Goal: Information Seeking & Learning: Learn about a topic

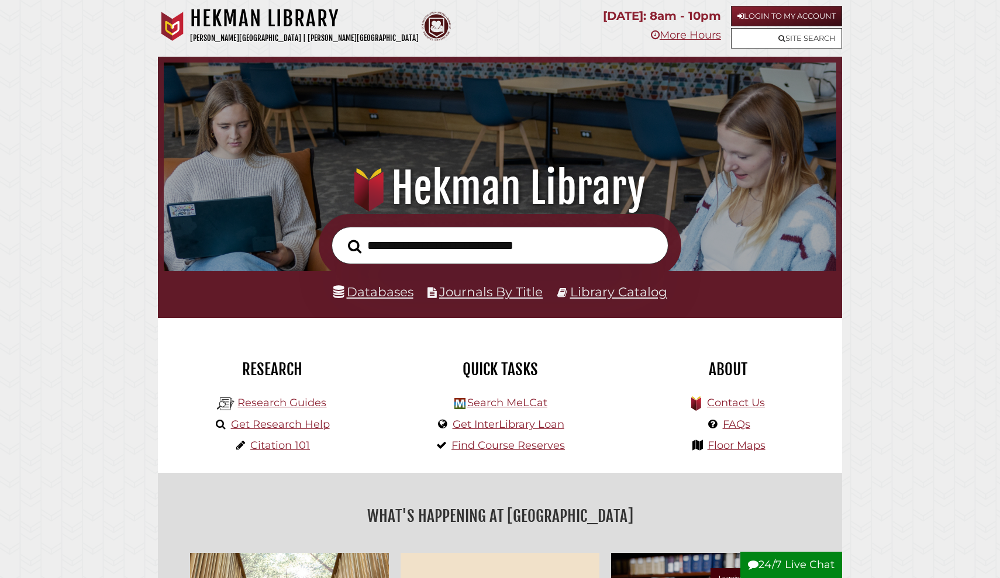
scroll to position [222, 666]
click at [355, 297] on link "Databases" at bounding box center [373, 291] width 80 height 15
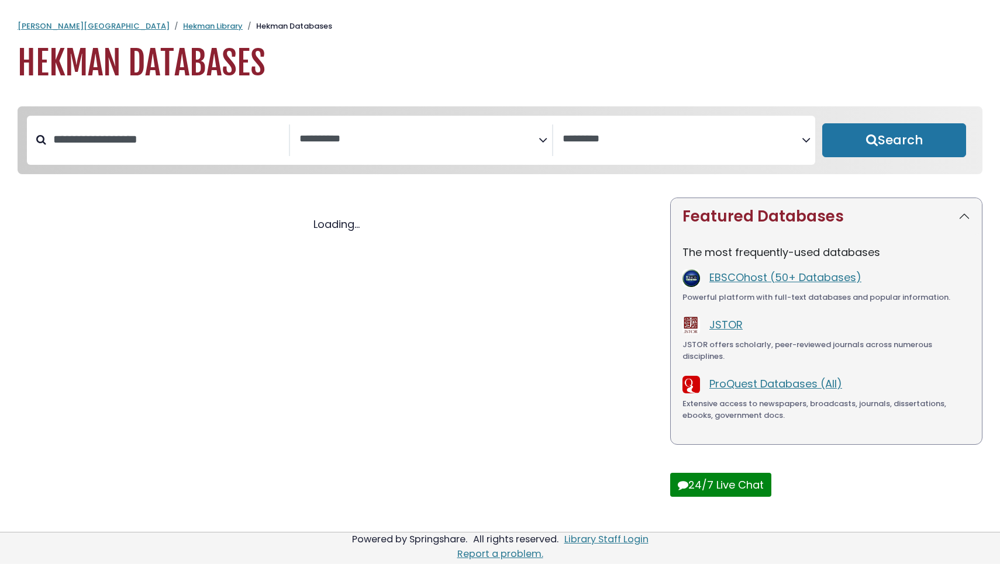
select select "Database Subject Filter"
select select "Database Vendors Filter"
select select "Database Subject Filter"
select select "Database Vendors Filter"
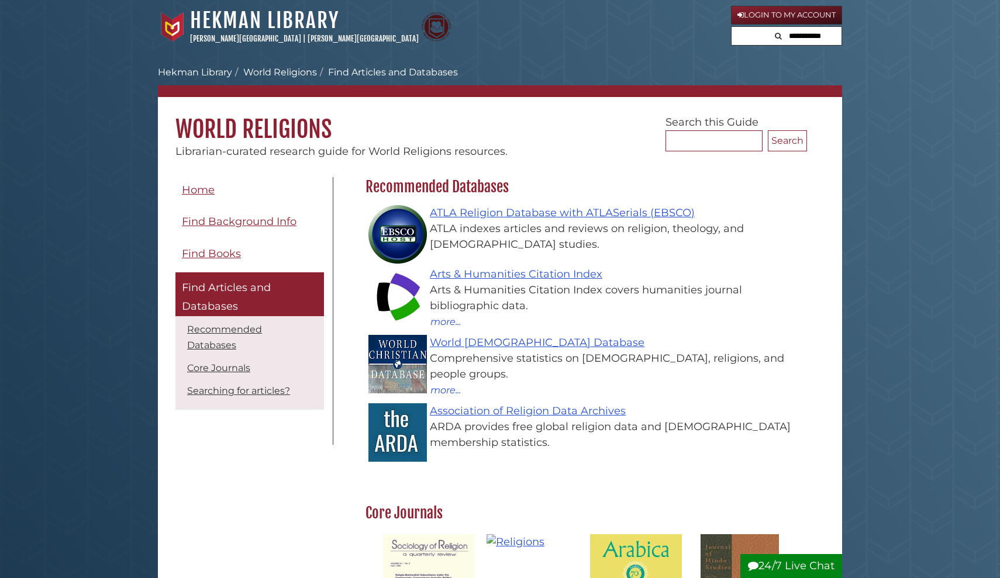
scroll to position [170, 447]
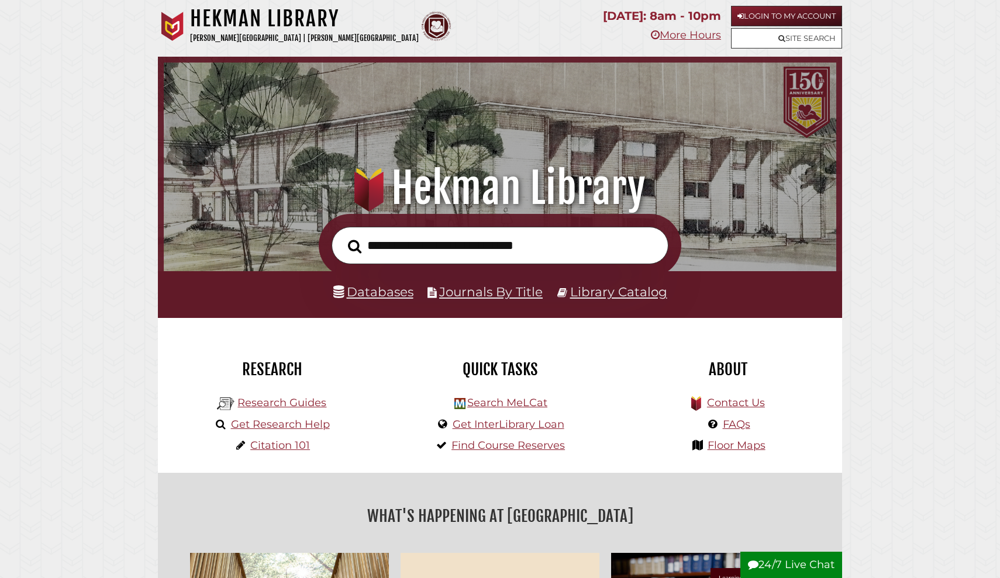
scroll to position [222, 666]
click at [376, 286] on link "Databases" at bounding box center [373, 291] width 80 height 15
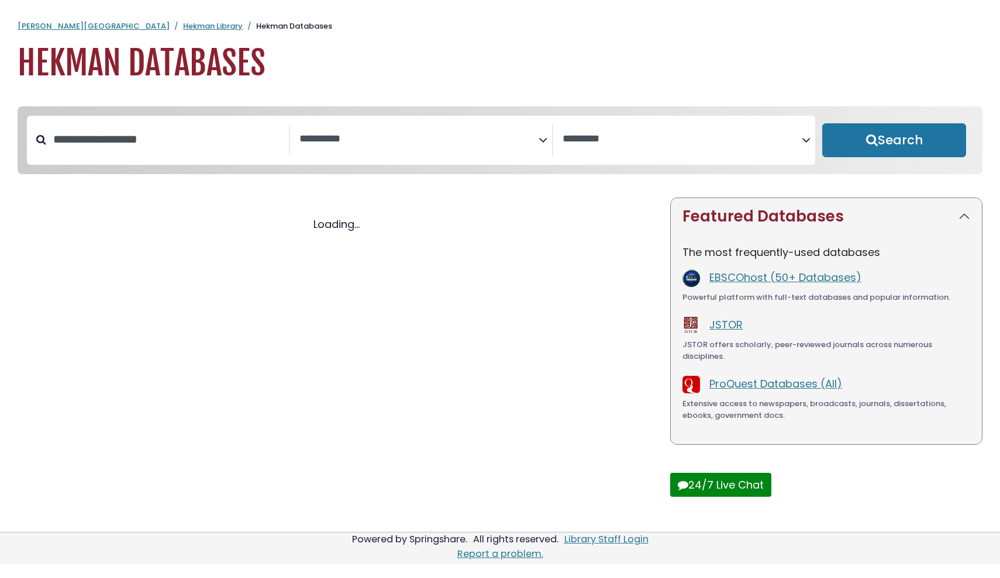
select select "Database Subject Filter"
select select "Database Vendors Filter"
select select "Database Subject Filter"
select select "Database Vendors Filter"
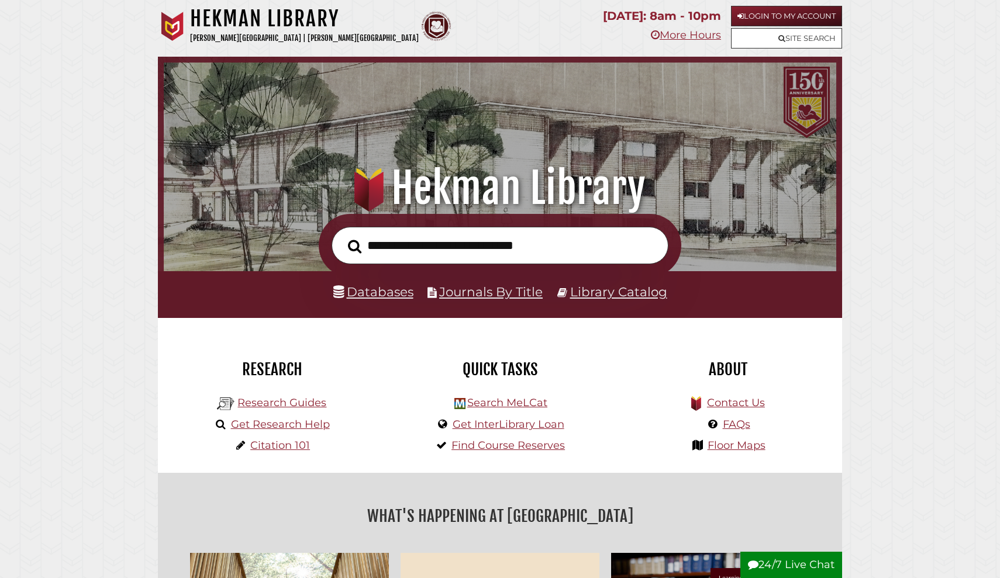
scroll to position [222, 666]
click at [365, 295] on link "Databases" at bounding box center [373, 291] width 80 height 15
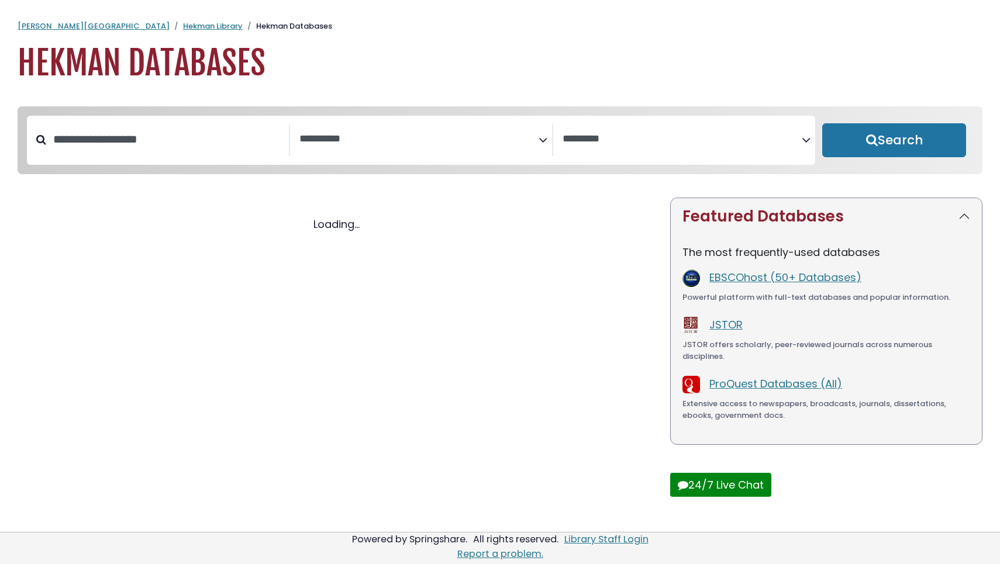
select select "Database Subject Filter"
select select "Database Vendors Filter"
select select "Database Subject Filter"
select select "Database Vendors Filter"
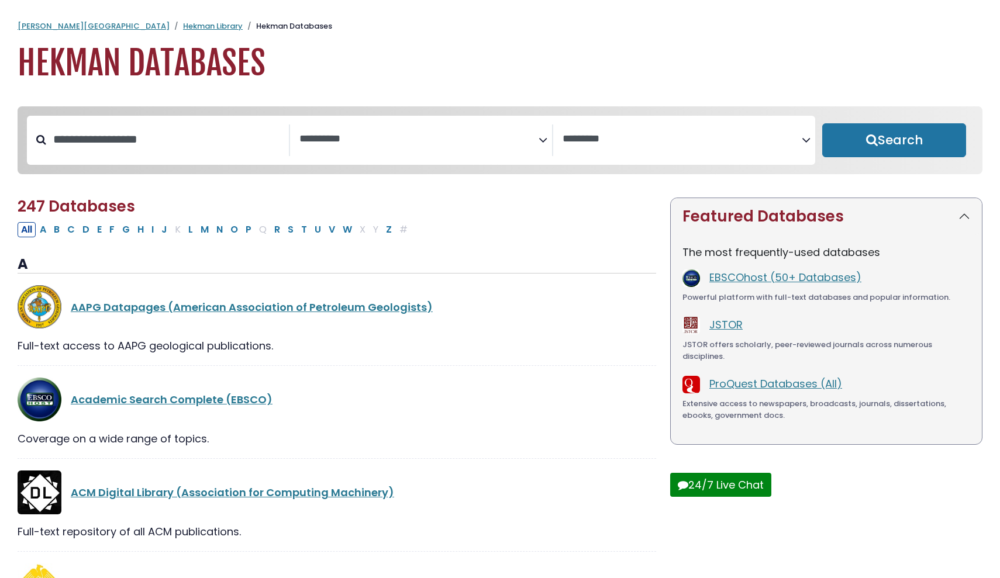
click at [374, 140] on textarea "Search" at bounding box center [418, 139] width 239 height 12
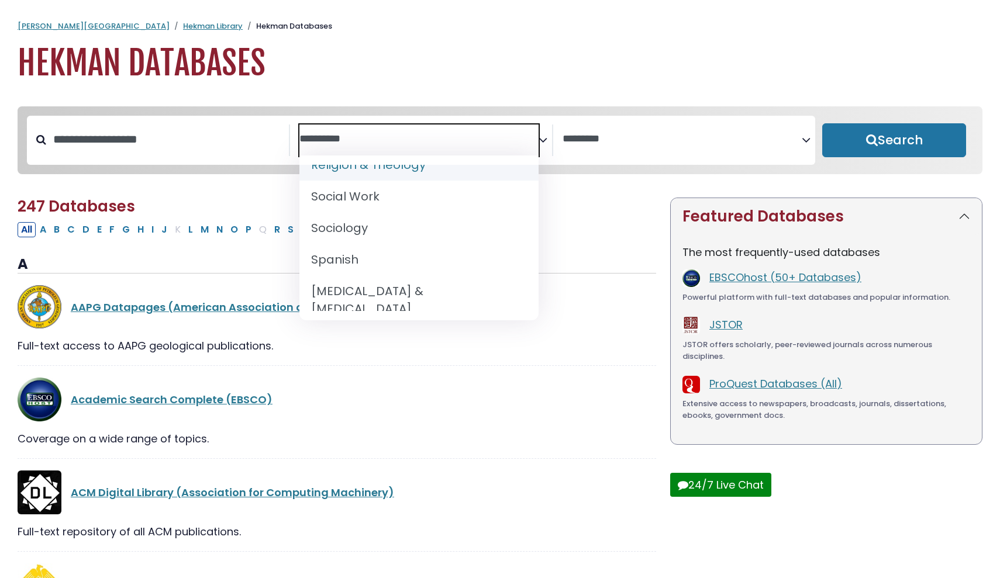
scroll to position [1153, 0]
select select "*****"
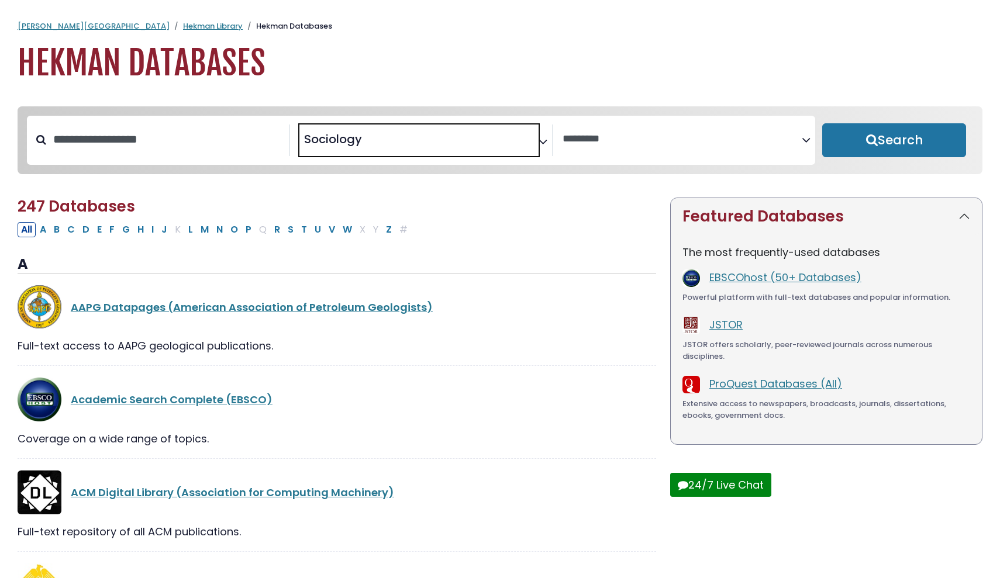
scroll to position [533, 0]
click at [868, 140] on button "Search" at bounding box center [894, 140] width 144 height 34
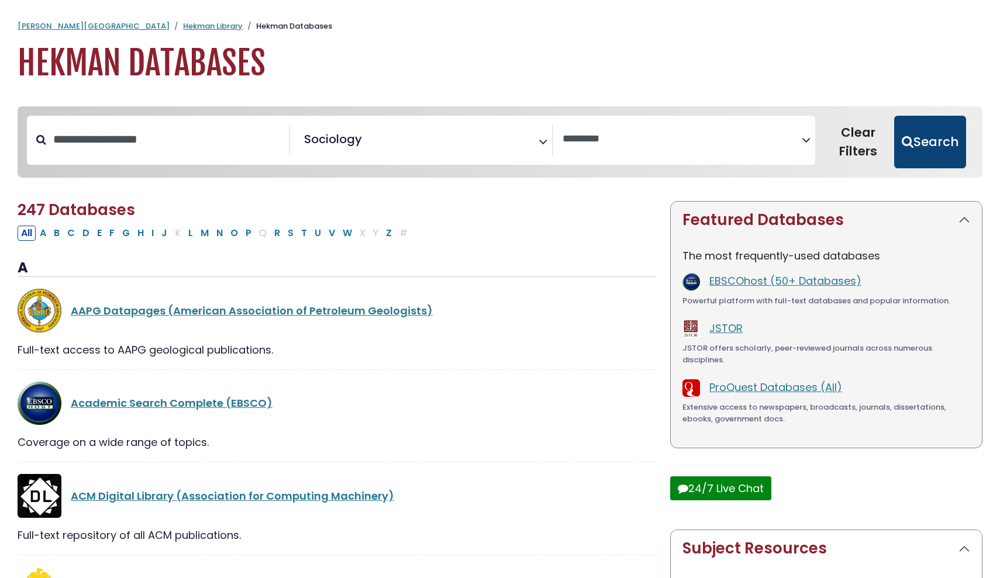
select select "Database Vendors Filter"
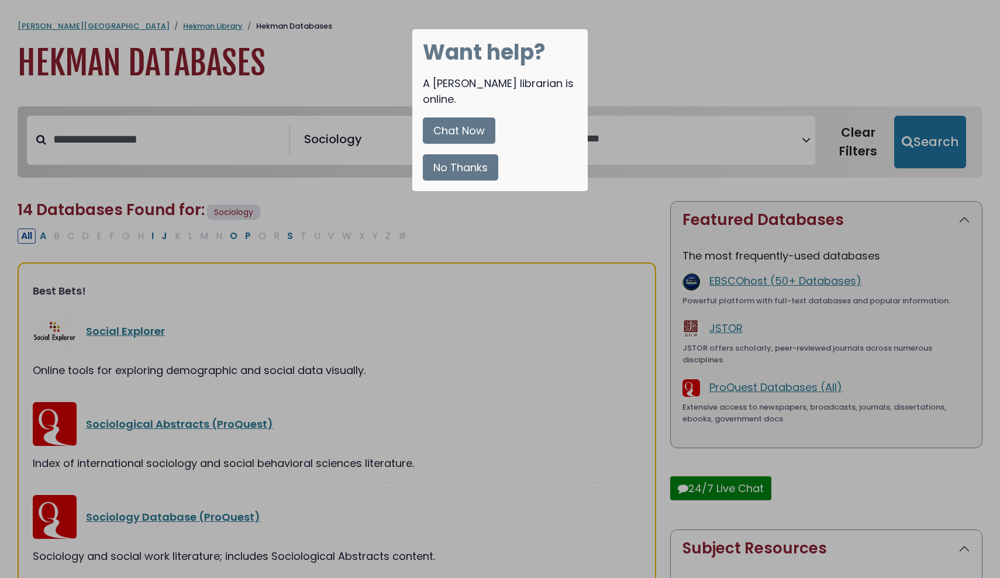
click at [467, 163] on button "No Thanks" at bounding box center [460, 167] width 75 height 26
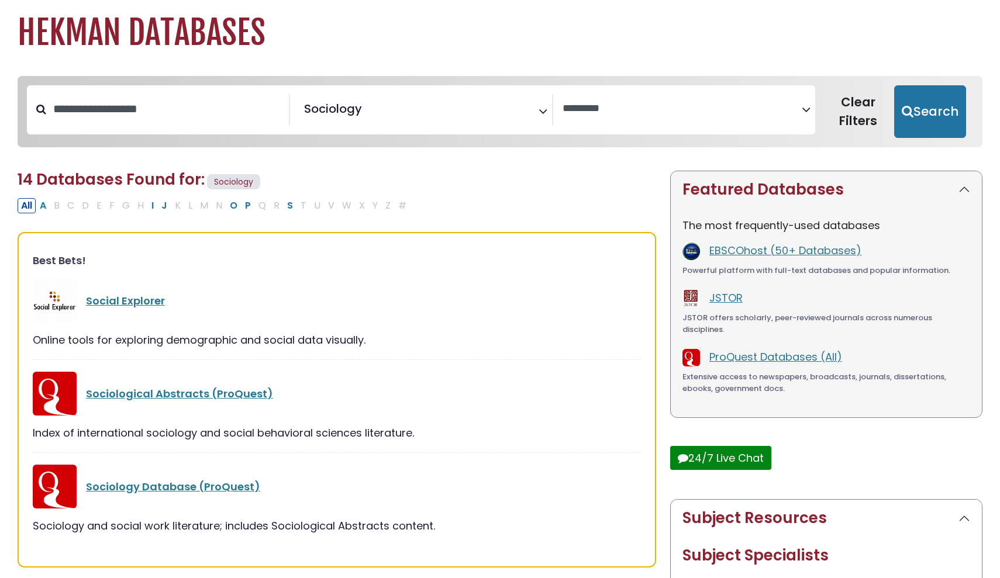
scroll to position [5, 0]
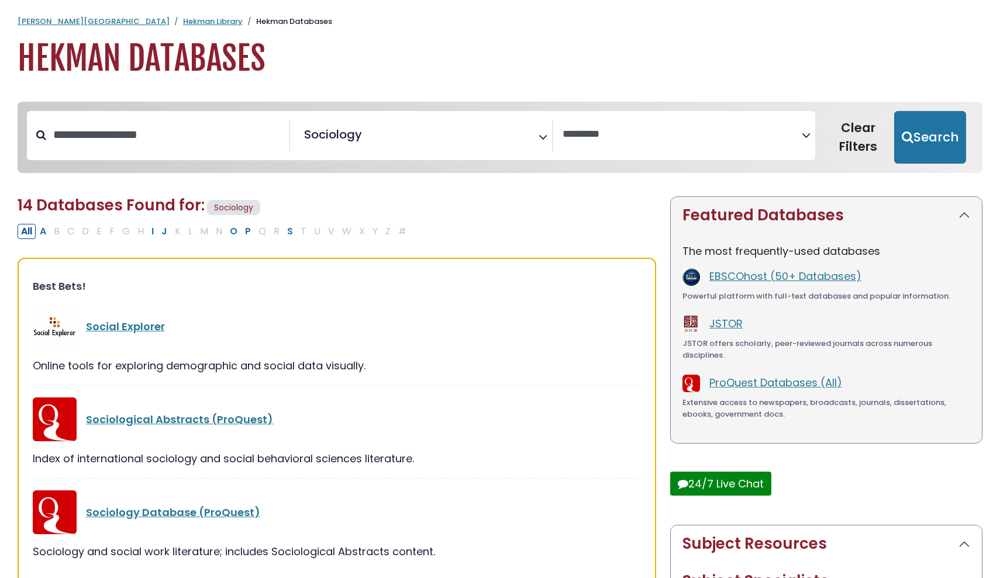
click at [507, 123] on span "× Sociology" at bounding box center [418, 136] width 239 height 32
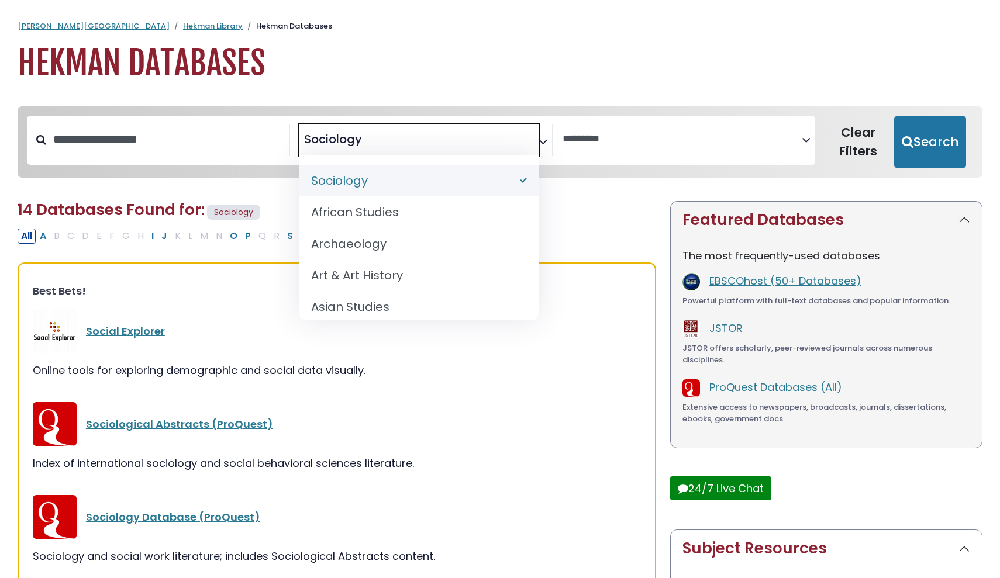
scroll to position [0, 0]
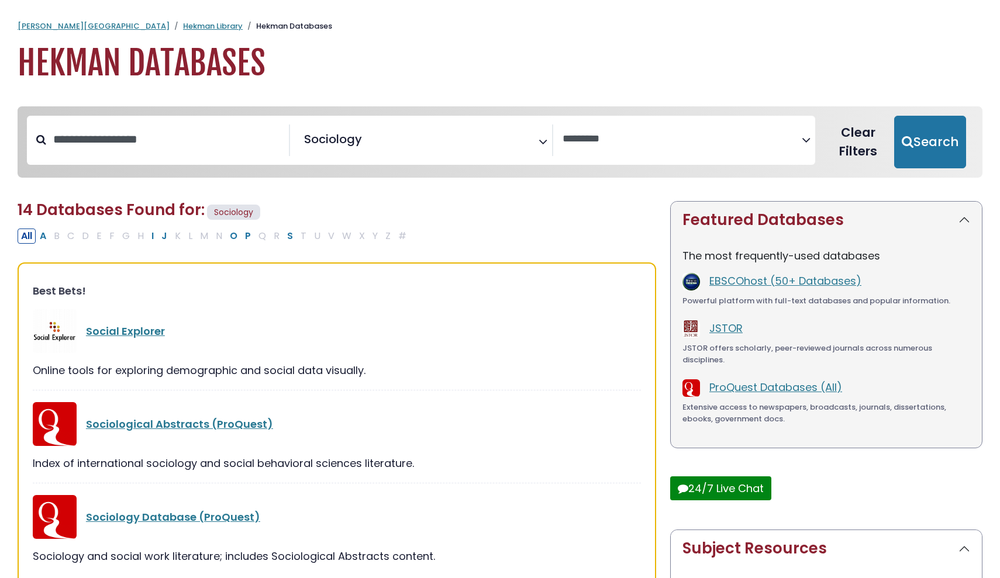
click at [864, 143] on button "Clear Filters" at bounding box center [858, 142] width 72 height 53
select select "Database Subject Filter"
select select "Database Vendors Filter"
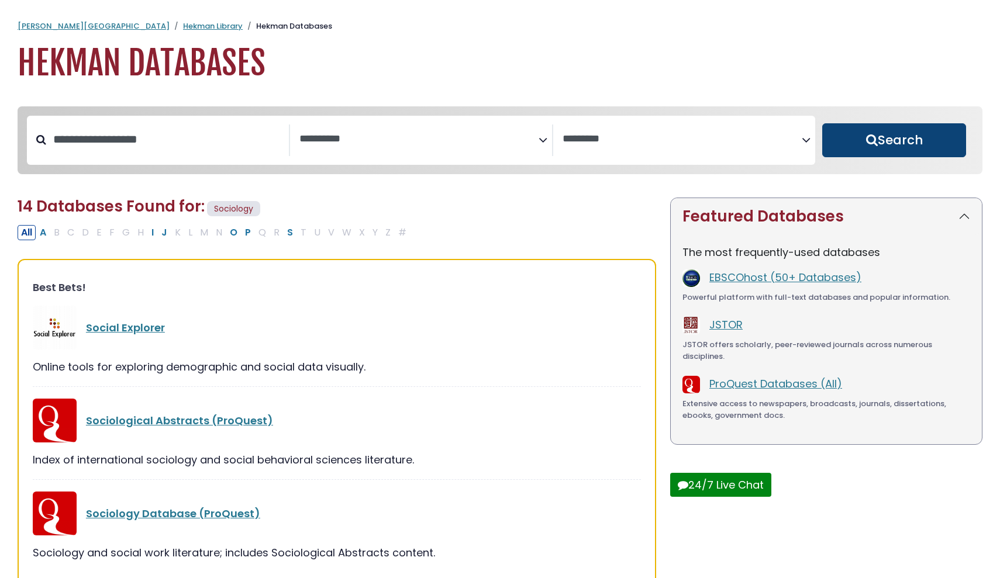
select select "Database Subject Filter"
select select "Database Vendors Filter"
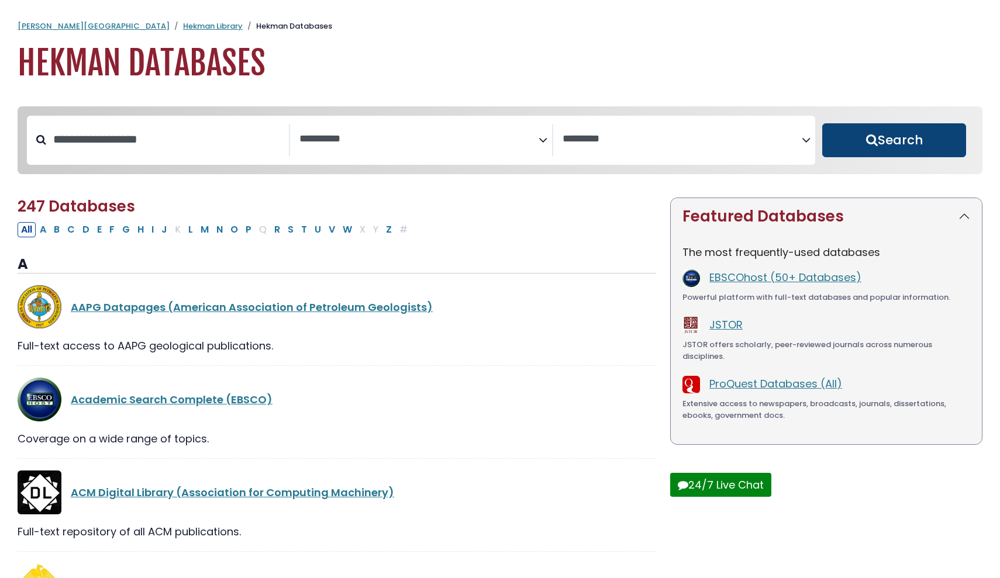
click at [892, 136] on button "Search" at bounding box center [894, 140] width 144 height 34
select select "Database Subject Filter"
select select "Database Vendors Filter"
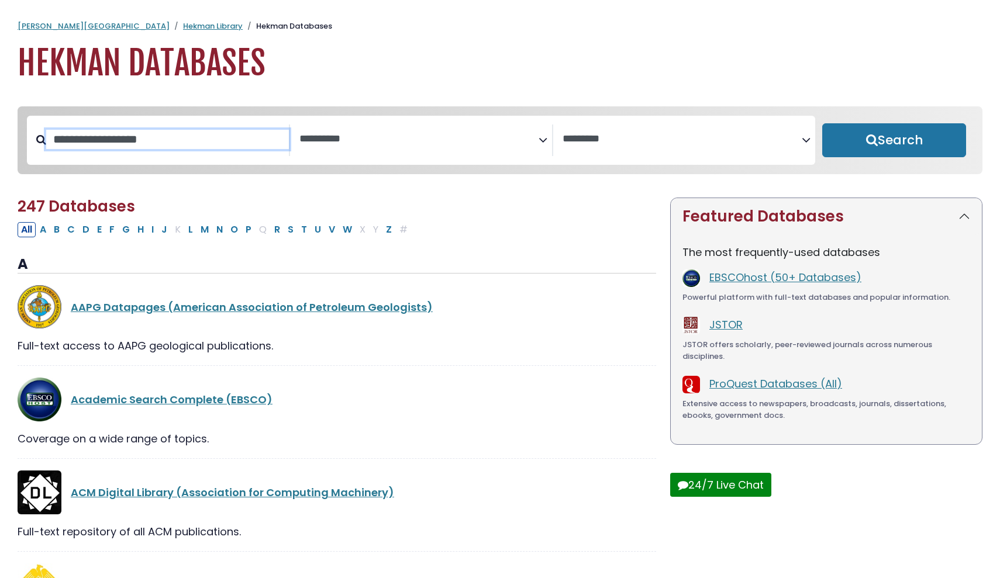
click at [142, 136] on input "Search database by title or keyword" at bounding box center [167, 139] width 243 height 19
type input "******"
click at [894, 141] on button "Search" at bounding box center [894, 140] width 144 height 34
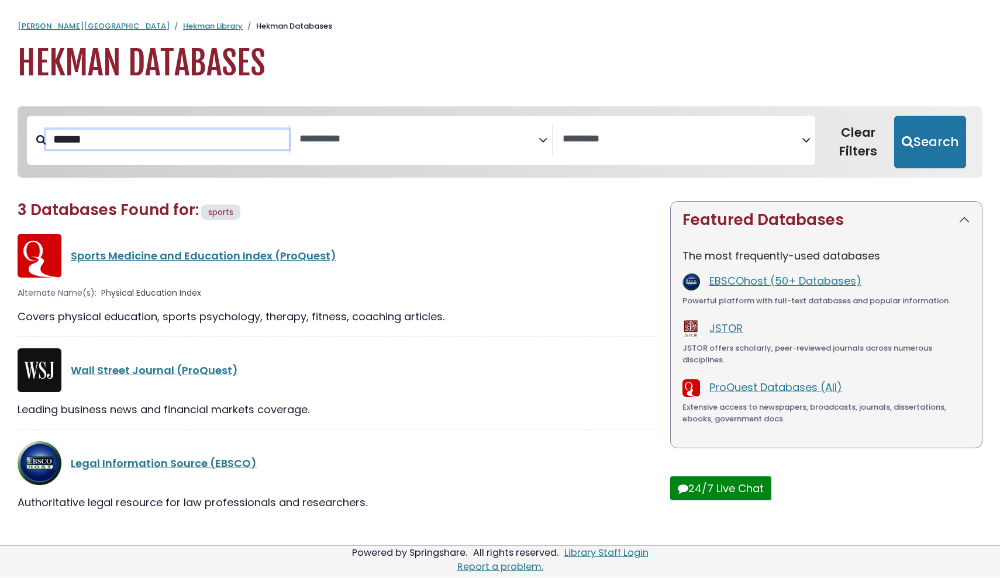
select select "Database Subject Filter"
select select "Database Vendors Filter"
type input "*"
type input "******"
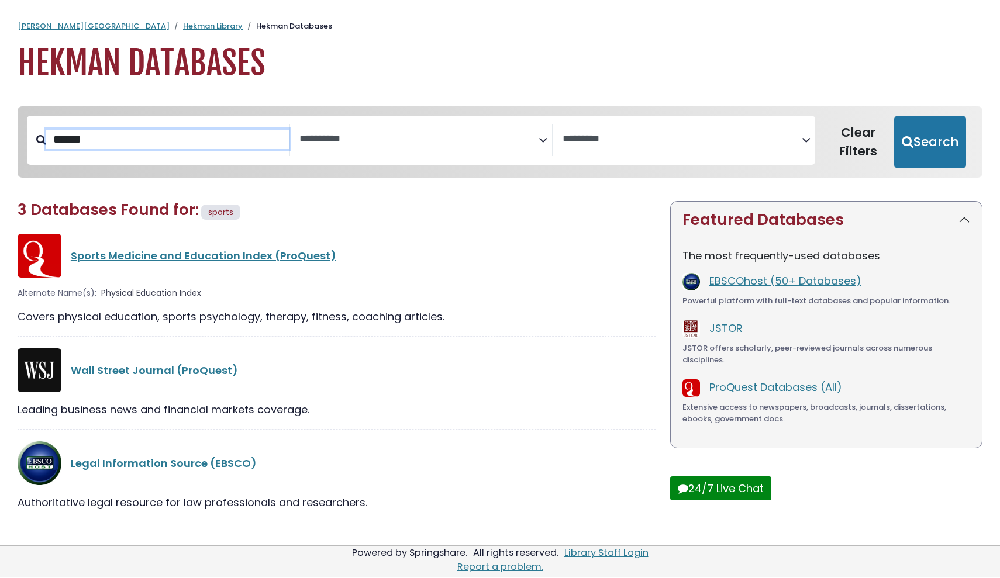
click at [933, 141] on button "Search" at bounding box center [930, 142] width 72 height 53
select select "Database Subject Filter"
select select "Database Vendors Filter"
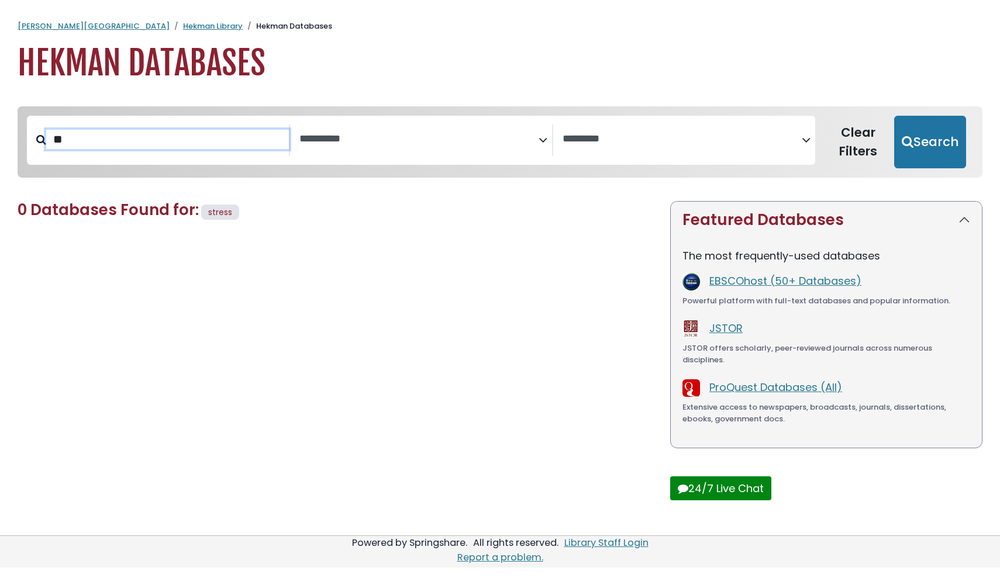
type input "*"
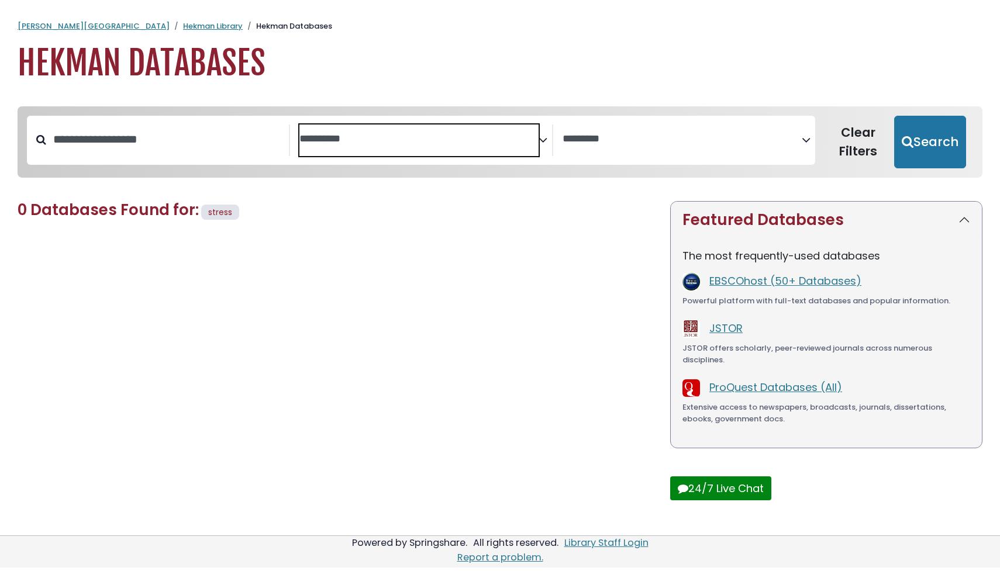
click at [365, 131] on span "Search filters" at bounding box center [418, 137] width 239 height 15
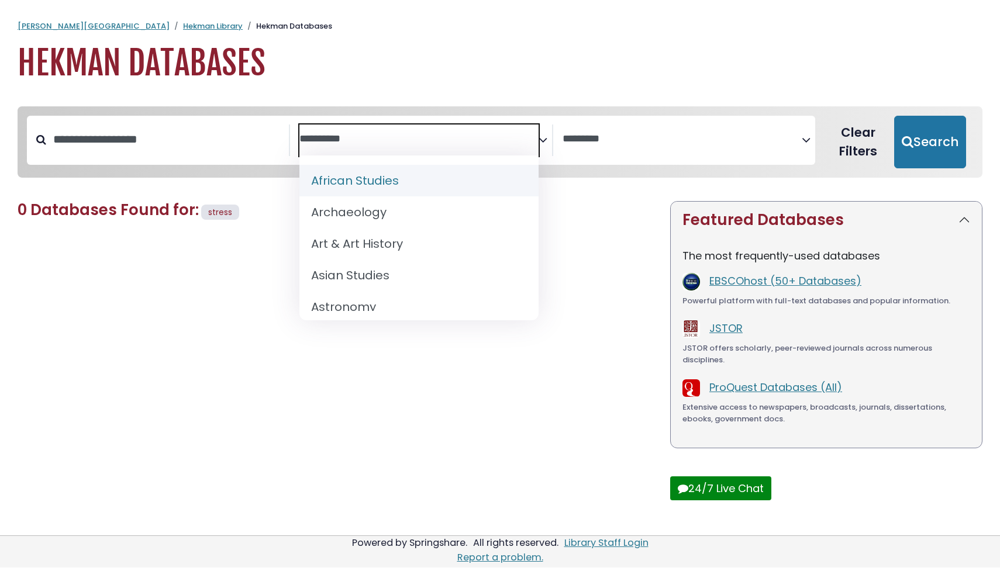
click at [868, 151] on button "Clear Filters" at bounding box center [858, 142] width 72 height 53
select select "Database Subject Filter"
select select "Database Vendors Filter"
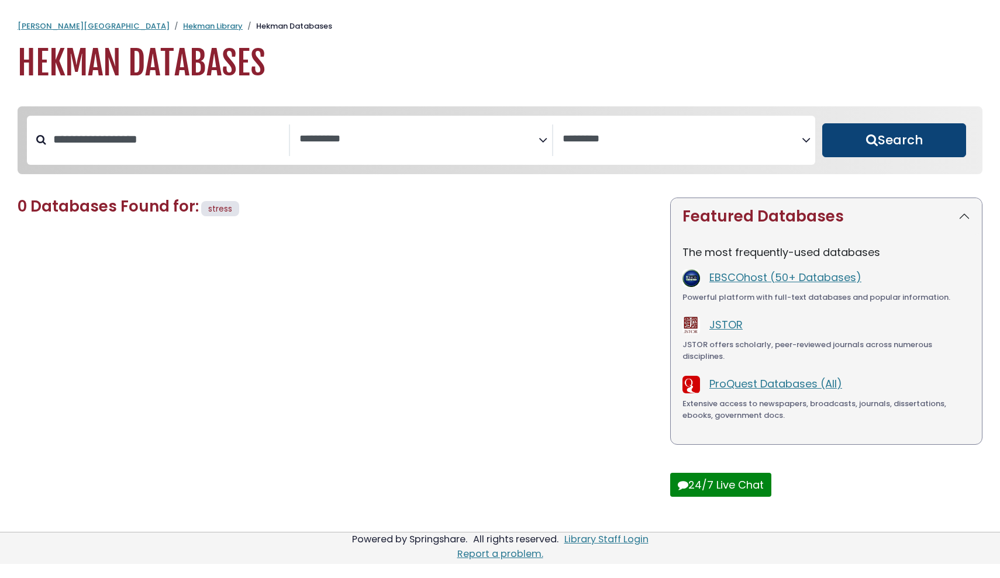
select select "Database Subject Filter"
select select "Database Vendors Filter"
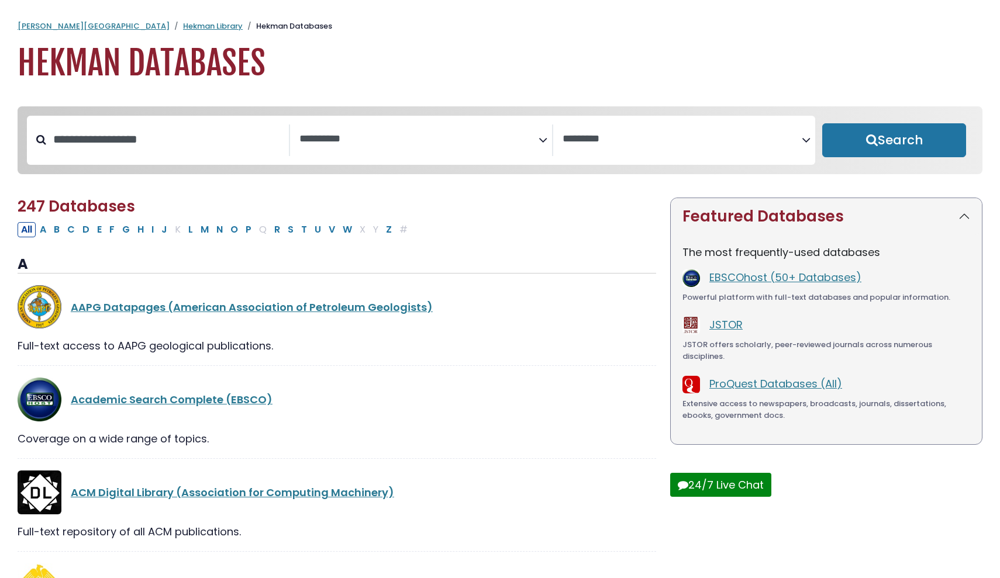
click at [521, 140] on textarea "Search" at bounding box center [418, 139] width 239 height 12
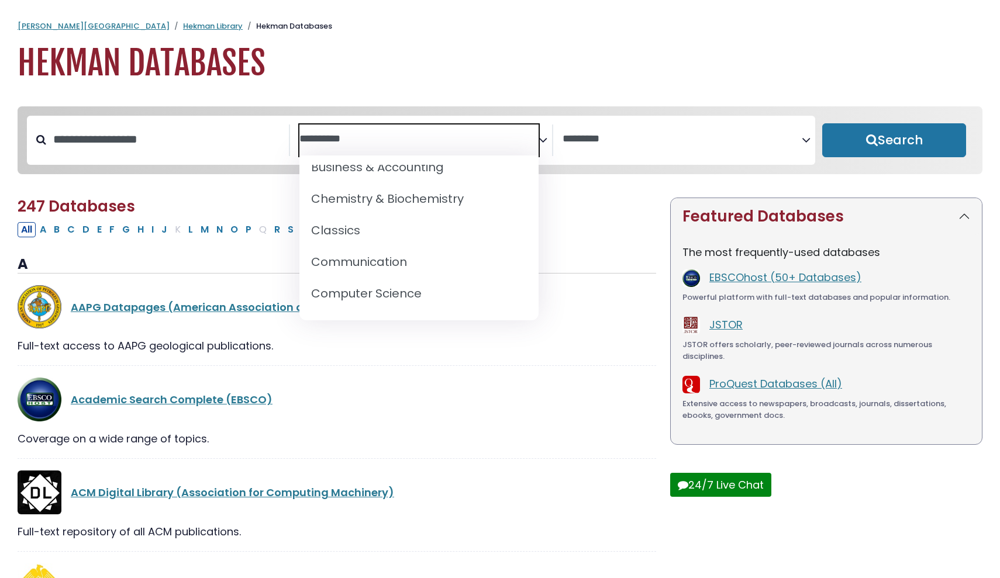
scroll to position [209, 0]
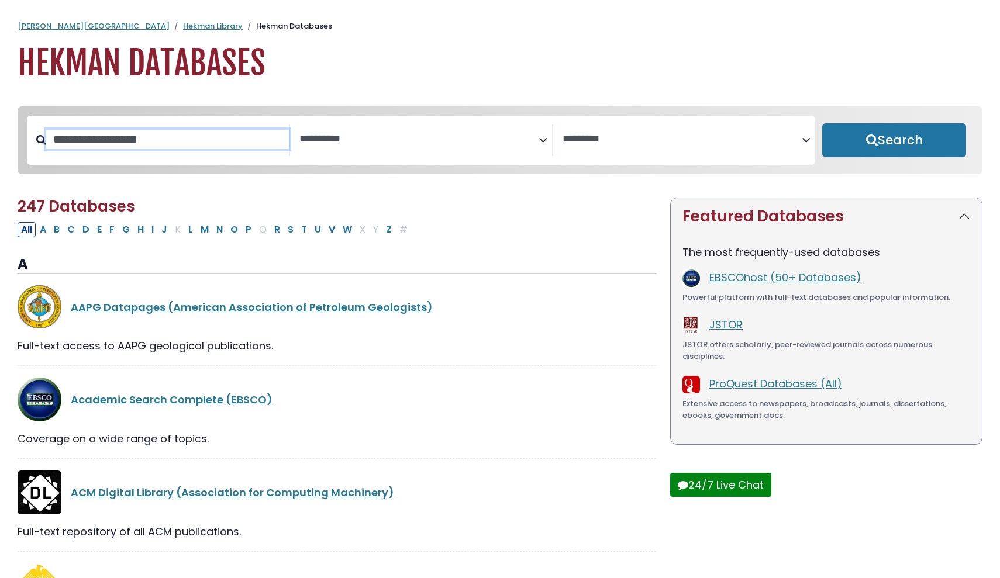
click at [155, 144] on input "Search database by title or keyword" at bounding box center [167, 139] width 243 height 19
type input "******"
click at [894, 141] on button "Search" at bounding box center [894, 140] width 144 height 34
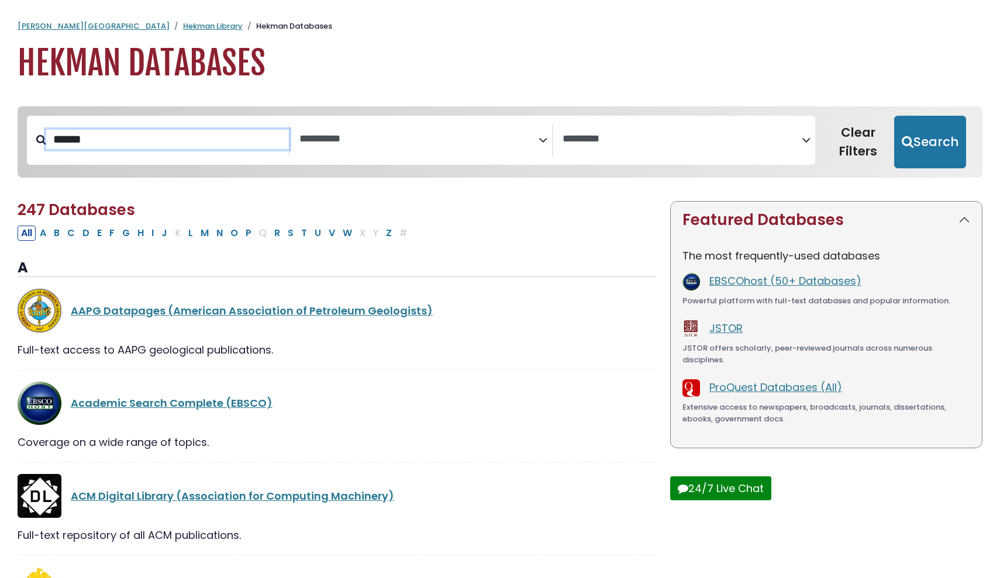
select select "Database Subject Filter"
select select "Database Vendors Filter"
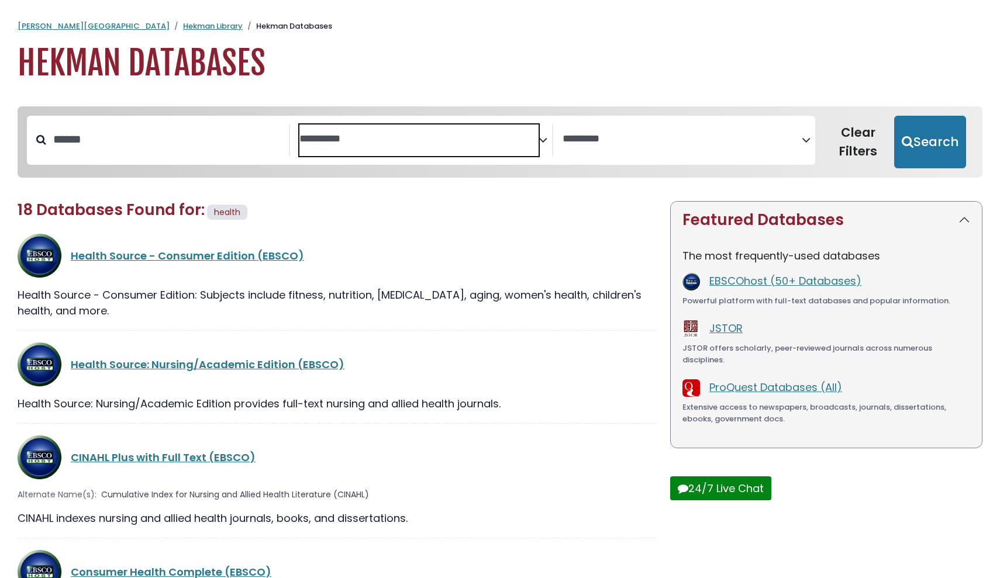
click at [398, 143] on textarea "Search" at bounding box center [418, 139] width 239 height 12
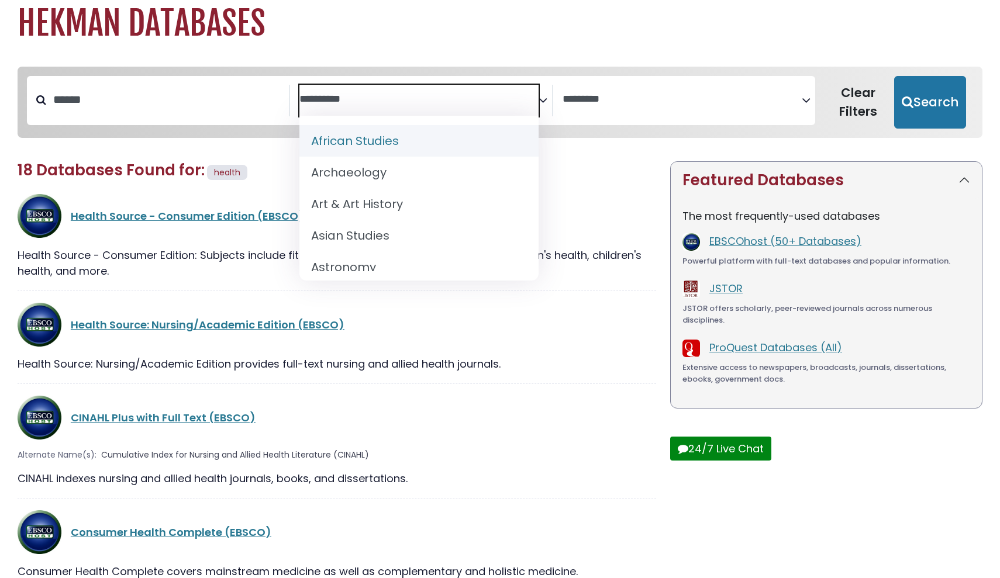
click at [233, 128] on div "****** *********" at bounding box center [500, 102] width 951 height 62
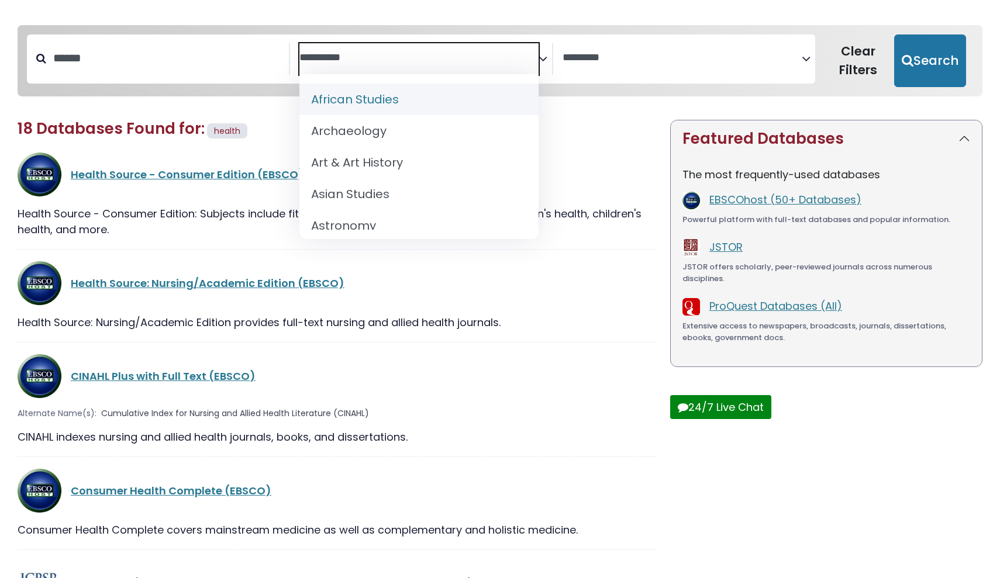
scroll to position [94, 0]
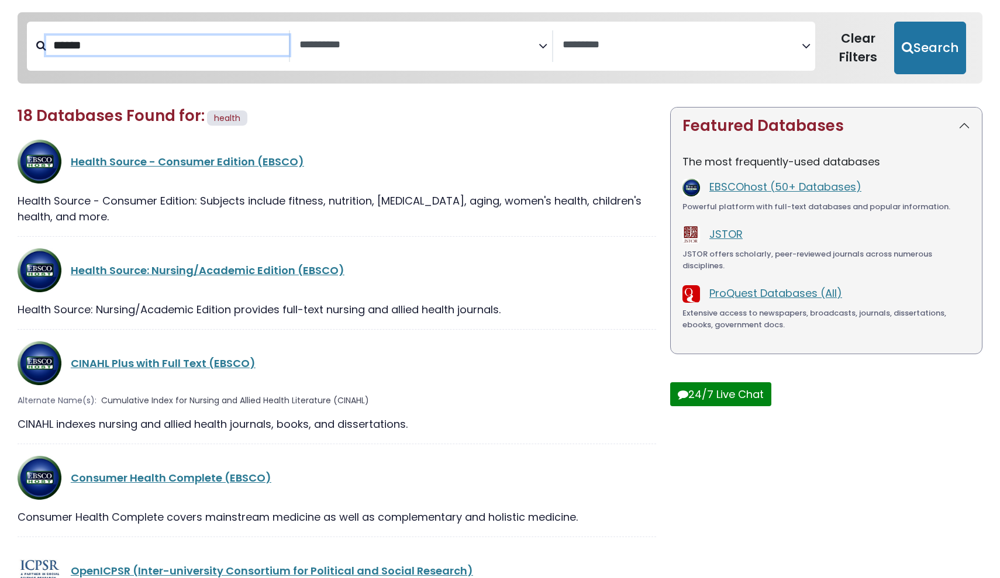
click at [185, 51] on input "******" at bounding box center [167, 45] width 243 height 19
type input "*"
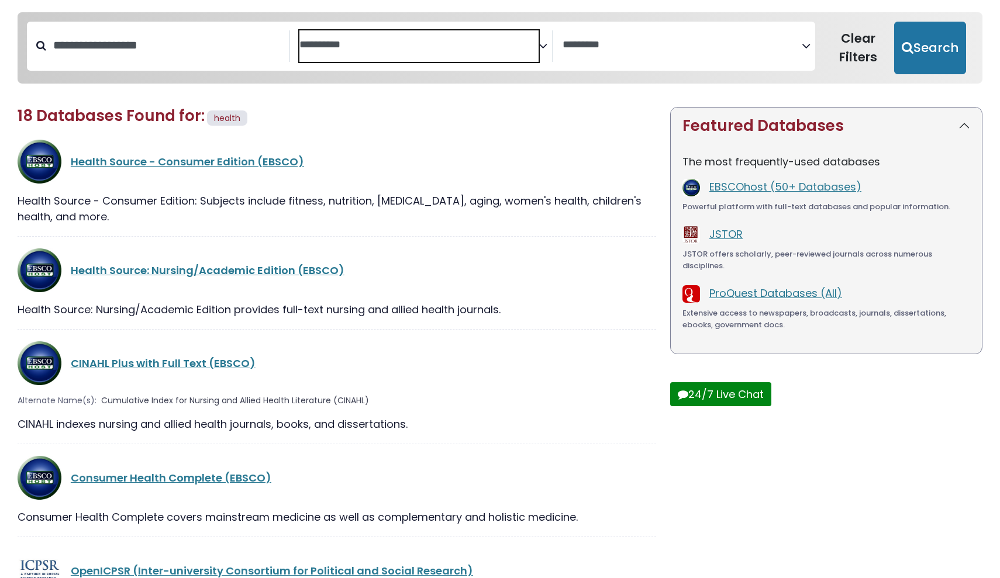
click at [398, 40] on textarea "Search" at bounding box center [418, 45] width 239 height 12
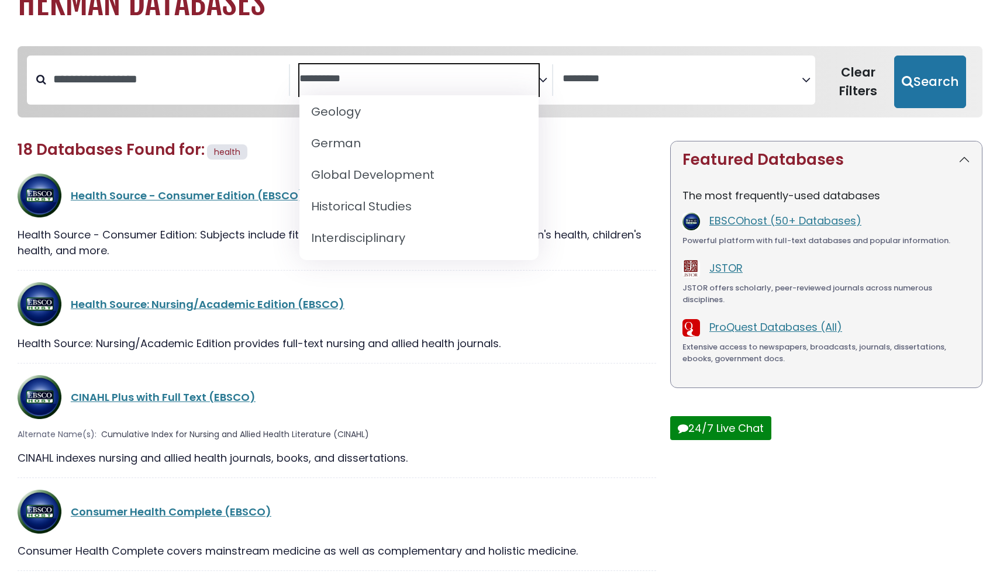
scroll to position [669, 0]
select select "*****"
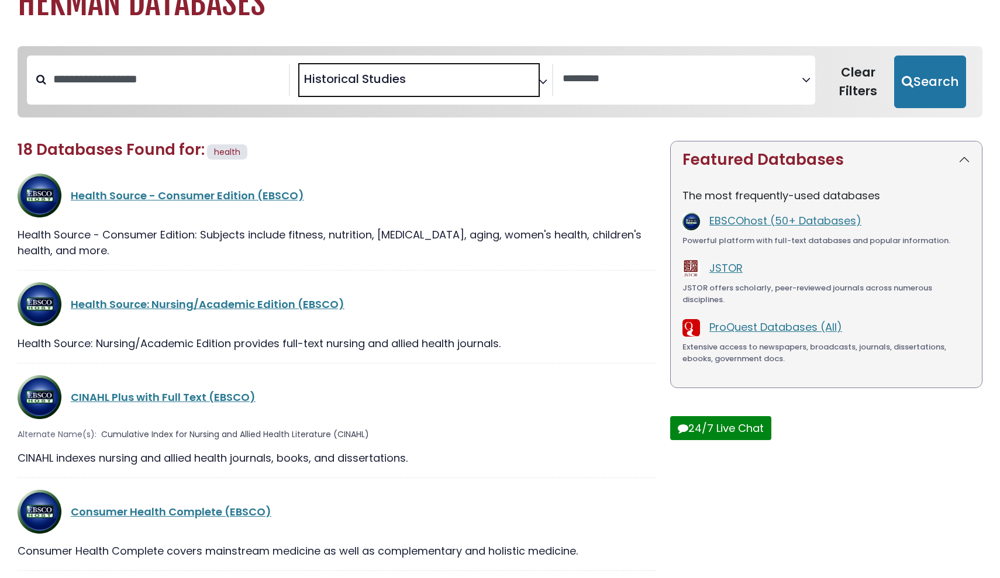
select select "Database Subject Filter"
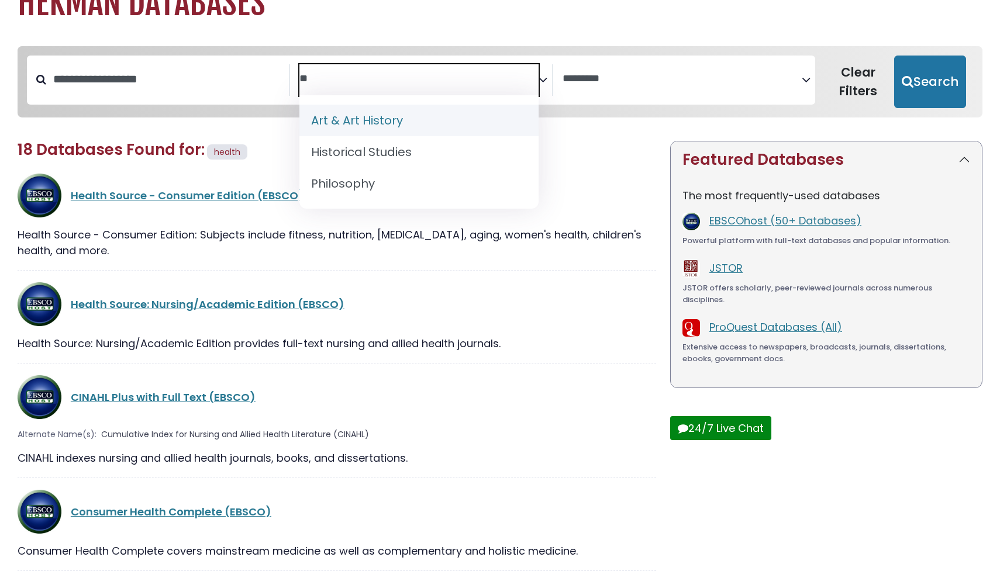
type textarea "*"
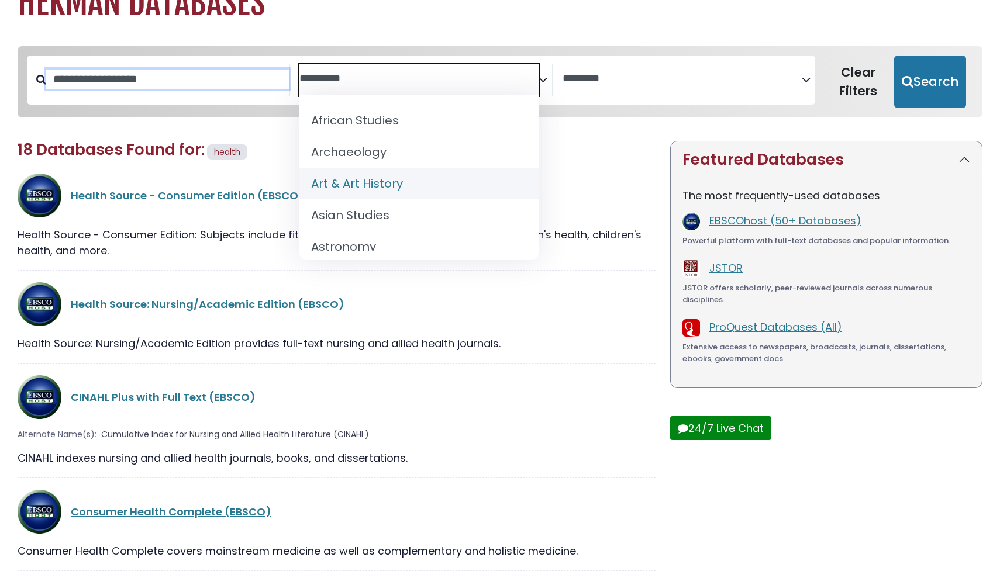
click at [167, 83] on input "Search database by title or keyword" at bounding box center [167, 79] width 243 height 19
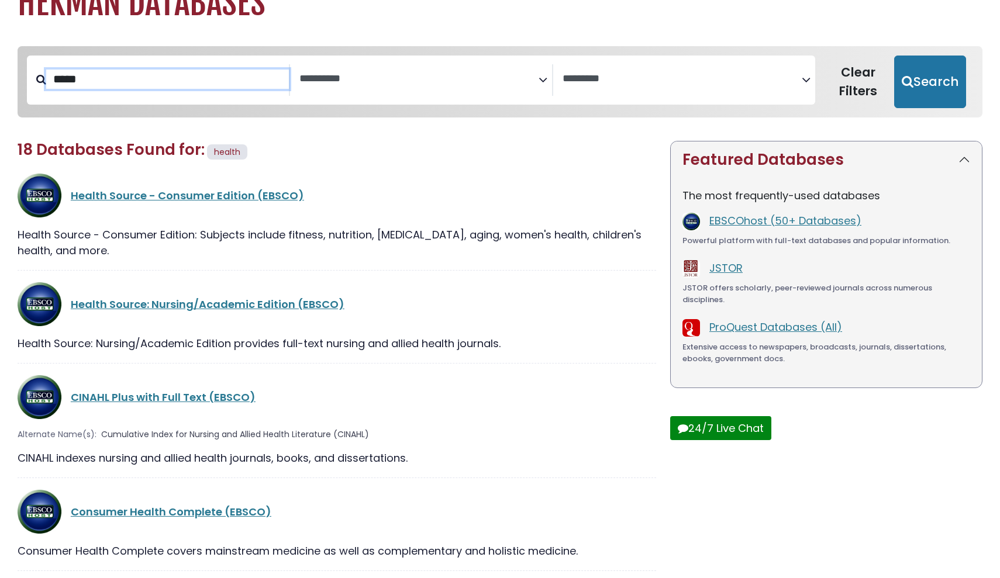
type input "*****"
click at [933, 81] on button "Search" at bounding box center [930, 82] width 72 height 53
select select "Database Subject Filter"
select select "Database Vendors Filter"
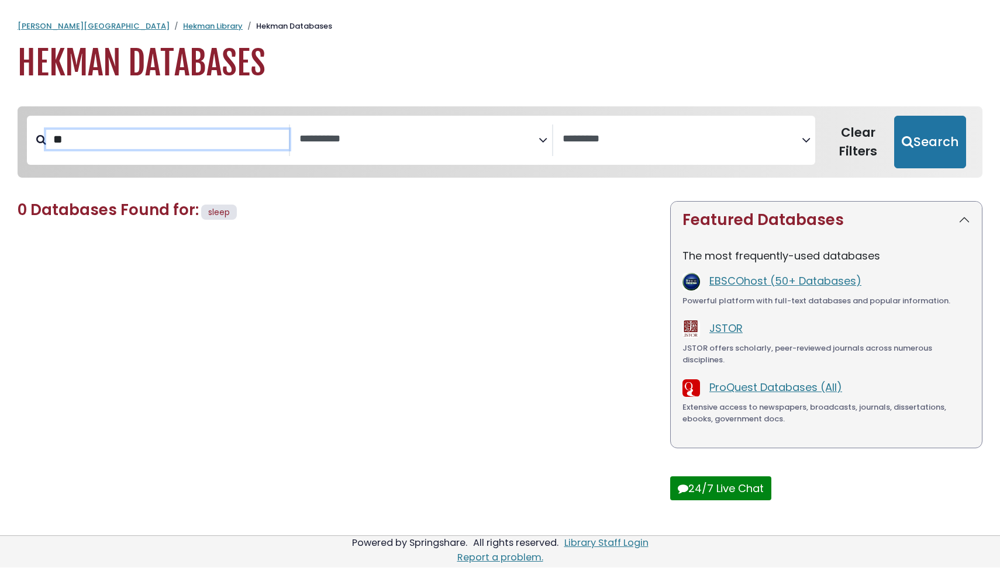
type input "*"
click at [933, 141] on button "Search" at bounding box center [930, 142] width 72 height 53
select select "Database Subject Filter"
select select "Database Vendors Filter"
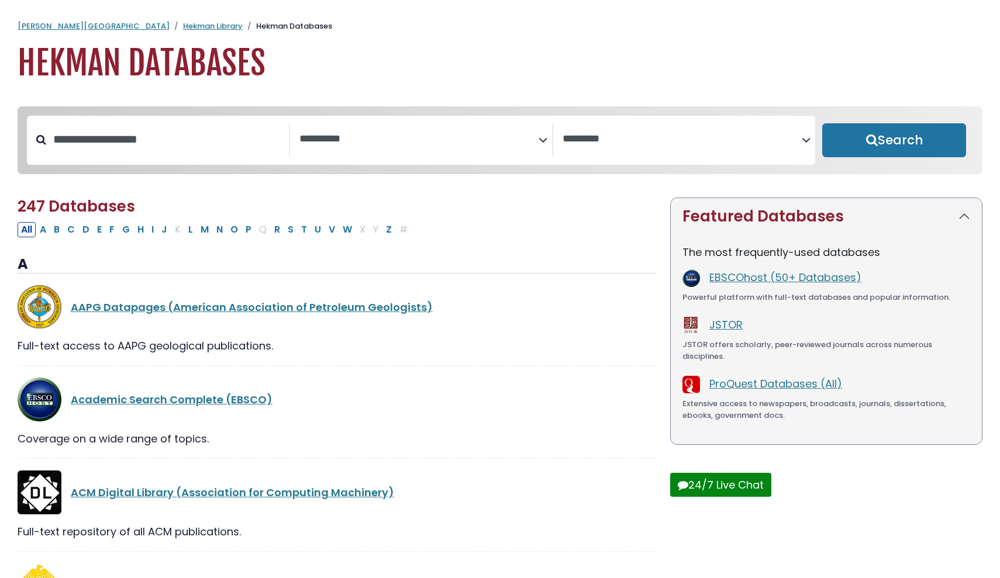
click at [406, 143] on textarea "Search" at bounding box center [418, 139] width 239 height 12
